Goal: Task Accomplishment & Management: Manage account settings

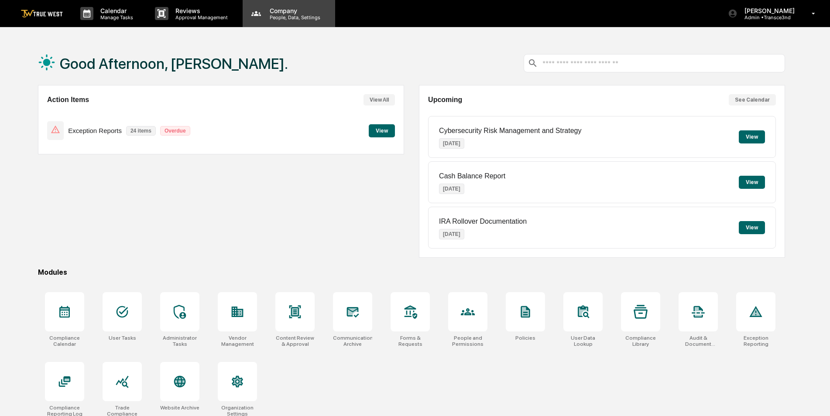
click at [307, 14] on p "Company" at bounding box center [294, 10] width 62 height 7
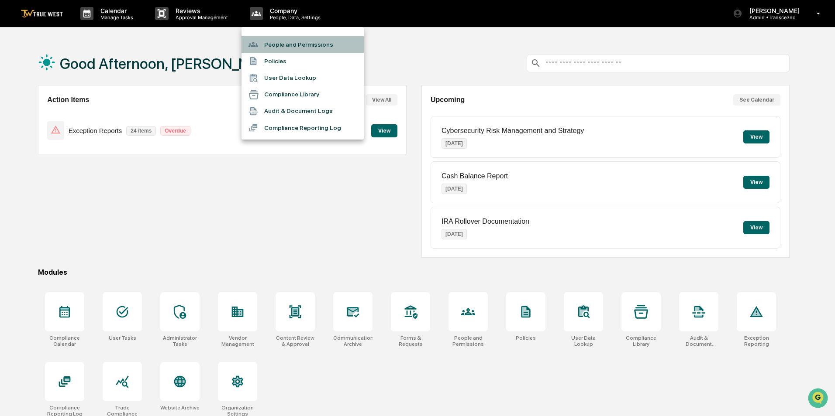
click at [299, 39] on li "People and Permissions" at bounding box center [302, 44] width 122 height 17
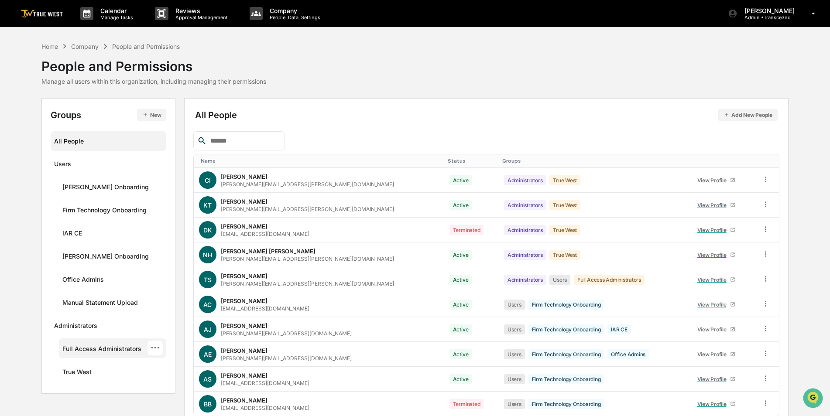
click at [86, 346] on div "Full Access Administrators" at bounding box center [101, 350] width 79 height 10
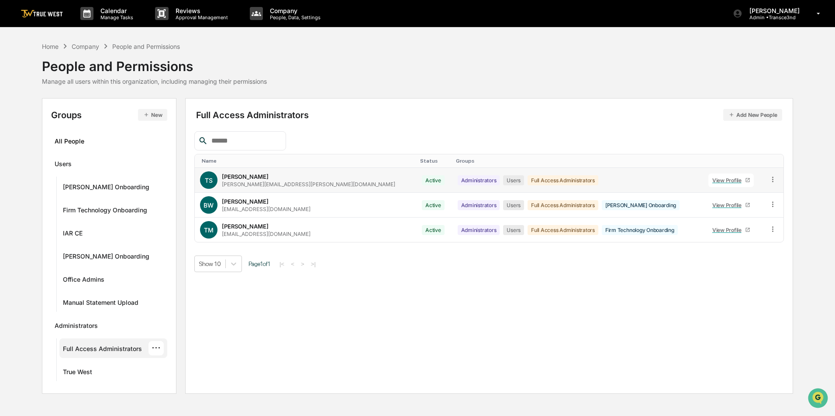
click at [771, 179] on icon at bounding box center [772, 179] width 8 height 8
click at [737, 197] on div "Groups & Permissions" at bounding box center [732, 194] width 75 height 10
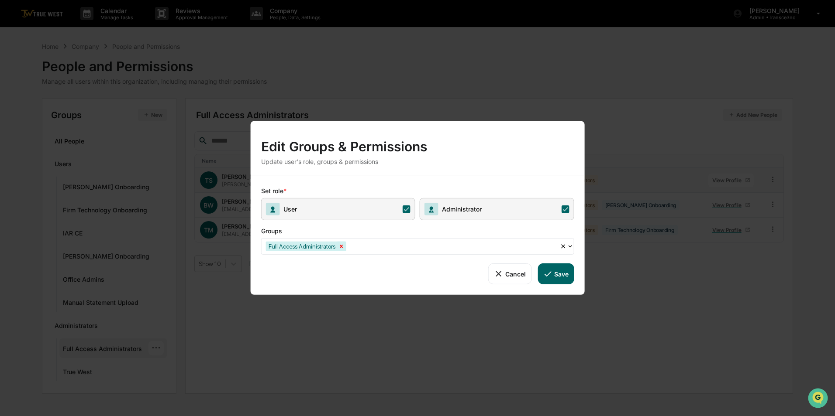
click at [341, 248] on icon "Remove Full Access Administrators" at bounding box center [341, 246] width 3 height 3
click at [362, 248] on div at bounding box center [414, 246] width 296 height 10
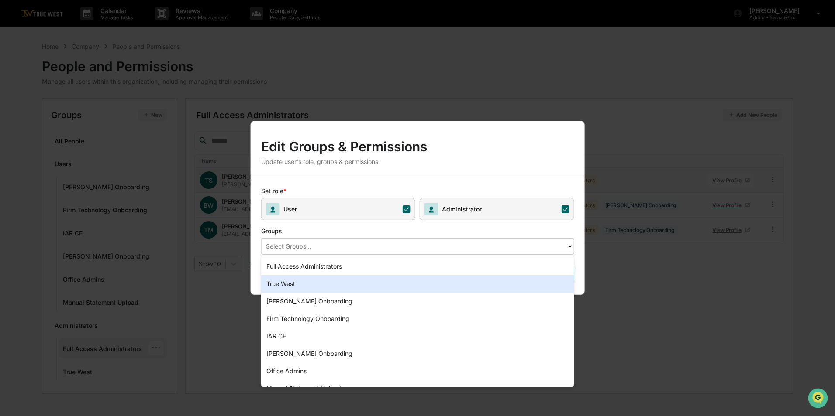
click at [334, 284] on div "True West" at bounding box center [417, 283] width 313 height 17
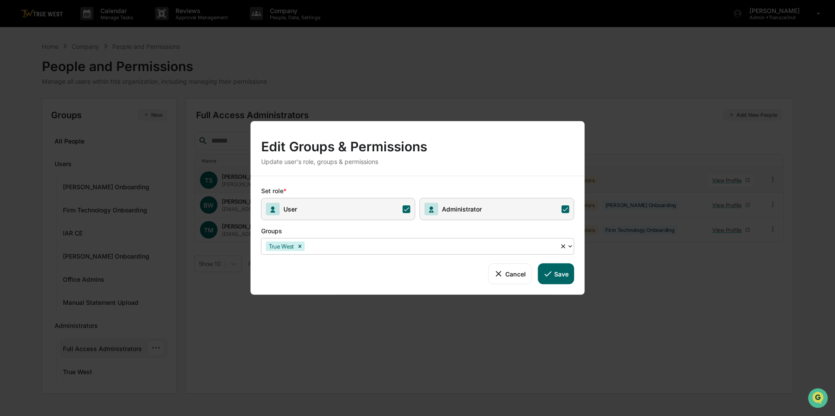
click at [558, 278] on button "Save" at bounding box center [555, 274] width 36 height 21
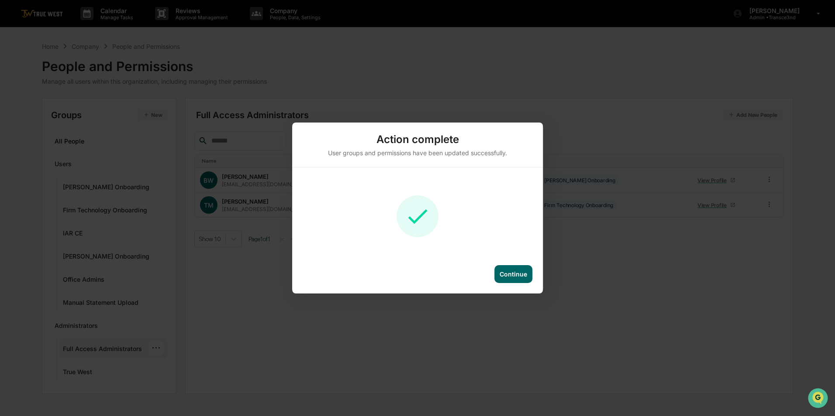
click at [526, 278] on div "Continue" at bounding box center [513, 274] width 28 height 7
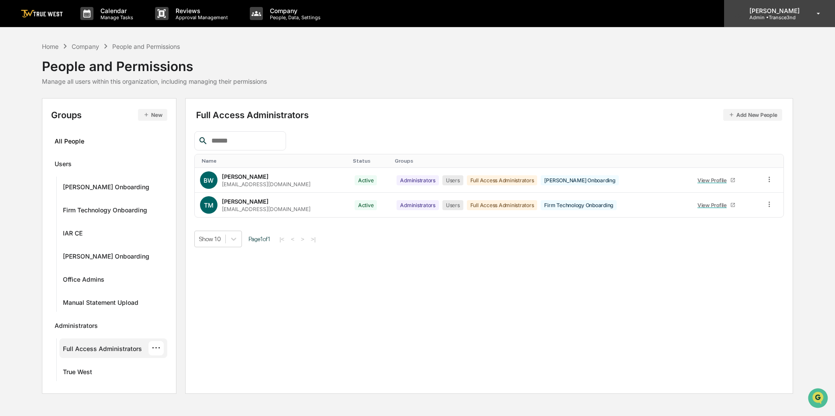
click at [757, 17] on p "Admin • Transce3nd" at bounding box center [773, 17] width 62 height 6
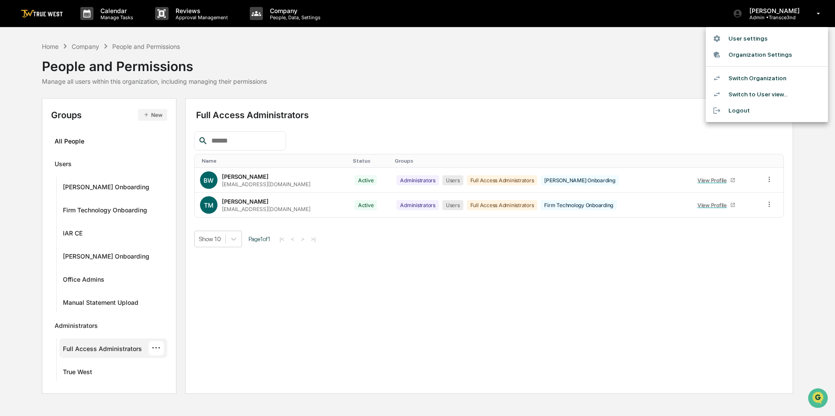
click at [760, 76] on li "Switch Organization" at bounding box center [766, 78] width 122 height 16
